Goal: Information Seeking & Learning: Check status

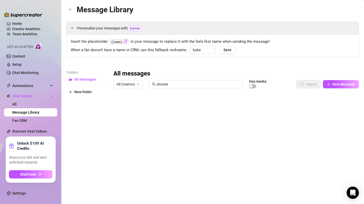
scroll to position [14, 0]
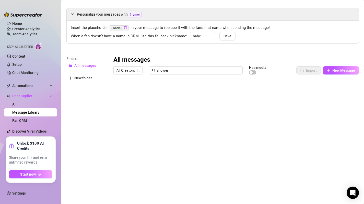
click at [17, 32] on ul "Home Creator Analytics Team Analytics Izzy AI Chatter Content Setup Chat Monito…" at bounding box center [30, 77] width 53 height 114
click at [20, 36] on ul "Home Creator Analytics Team Analytics Izzy AI Chatter Content Setup Chat Monito…" at bounding box center [30, 77] width 53 height 114
click at [22, 34] on link "Team Analytics" at bounding box center [24, 34] width 25 height 4
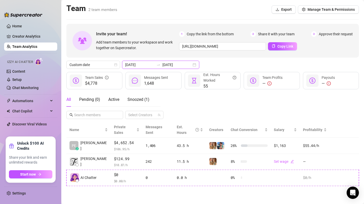
click at [178, 64] on input "[DATE]" at bounding box center [177, 65] width 29 height 6
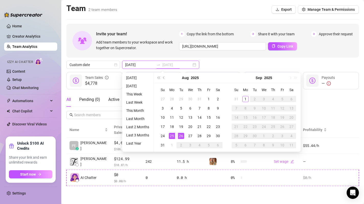
type input "[DATE]"
click at [172, 135] on div "25" at bounding box center [172, 136] width 6 height 6
click at [164, 144] on div "31" at bounding box center [163, 145] width 6 height 6
type input "[DATE]"
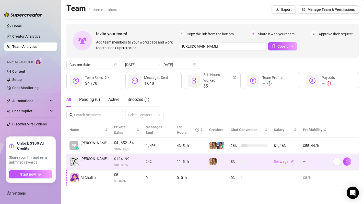
click at [119, 156] on span "$124.99" at bounding box center [127, 159] width 26 height 6
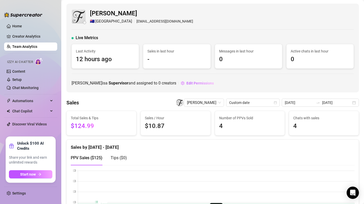
click at [26, 45] on link "Team Analytics" at bounding box center [24, 46] width 25 height 4
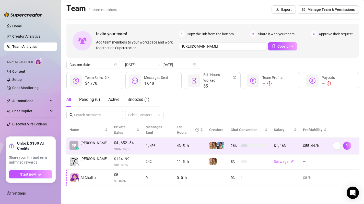
click at [126, 146] on span "$ 106.95 /h" at bounding box center [127, 148] width 26 height 5
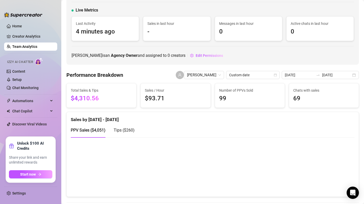
scroll to position [28, 0]
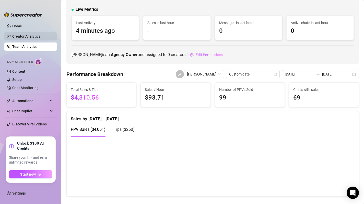
click at [38, 37] on link "Creator Analytics" at bounding box center [32, 36] width 41 height 8
